Goal: Navigation & Orientation: Find specific page/section

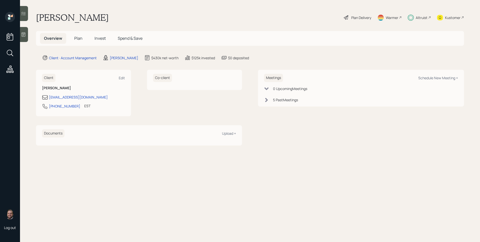
click at [421, 17] on div "Altruist" at bounding box center [422, 17] width 12 height 5
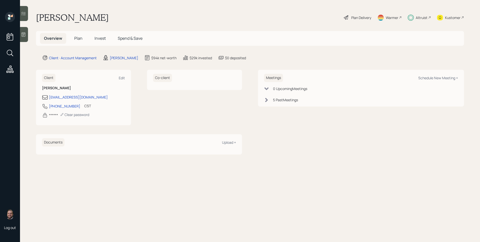
click at [420, 18] on div "Altruist" at bounding box center [422, 17] width 12 height 5
